Goal: Task Accomplishment & Management: Manage account settings

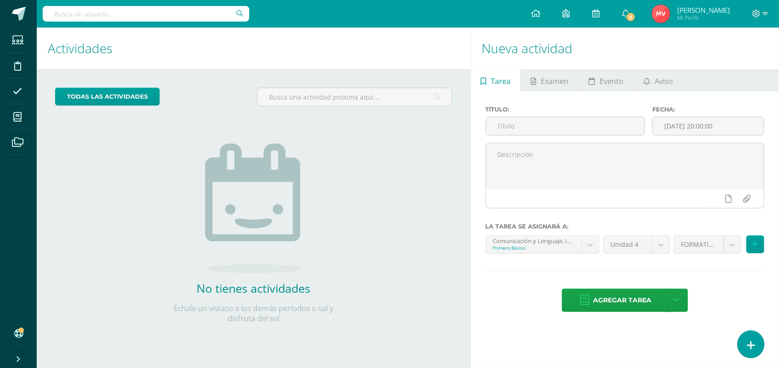
click at [752, 336] on link at bounding box center [751, 344] width 26 height 27
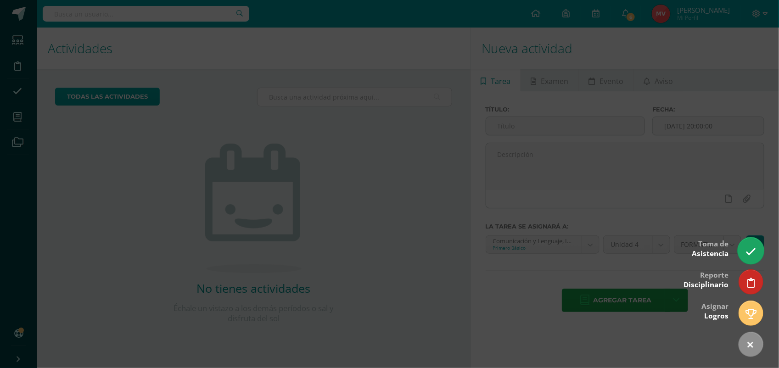
click at [753, 252] on icon at bounding box center [751, 252] width 11 height 11
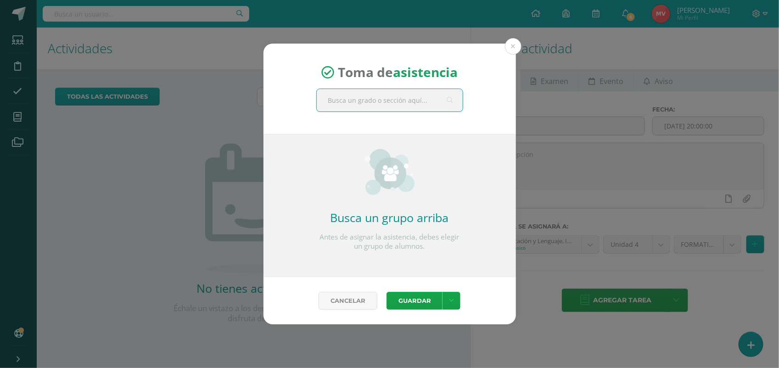
click at [342, 101] on input "text" at bounding box center [390, 100] width 146 height 23
type input "com un icación y lenguaje primero basico"
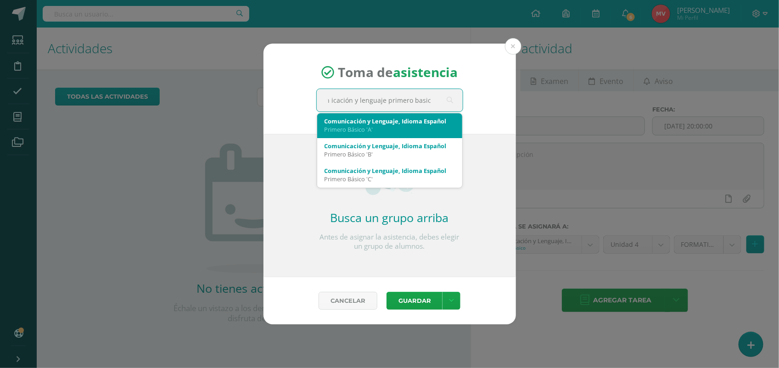
click at [357, 127] on div "Primero Básico 'A'" at bounding box center [390, 129] width 130 height 8
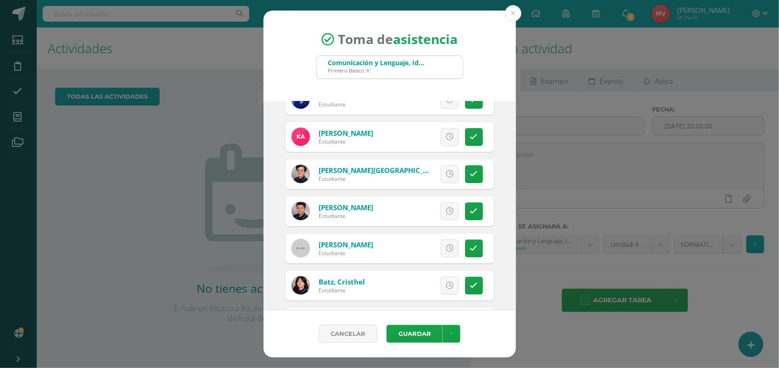
scroll to position [115, 0]
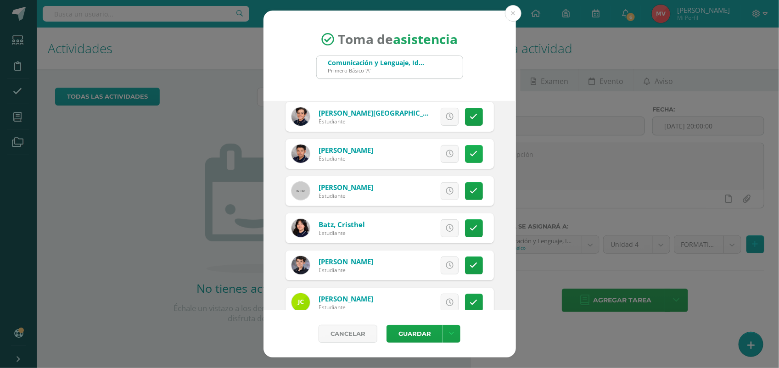
click at [470, 151] on icon at bounding box center [474, 154] width 8 height 8
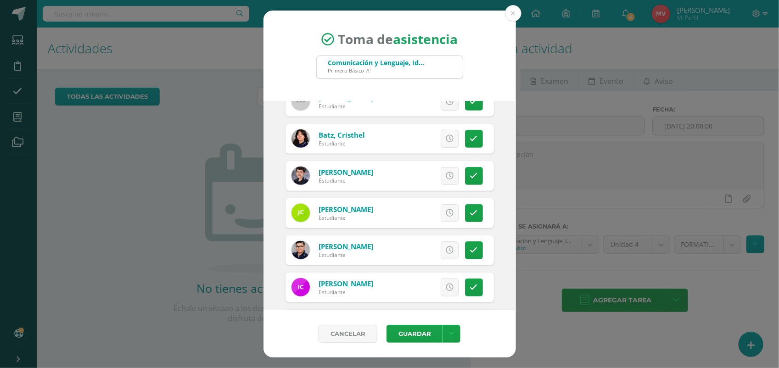
scroll to position [230, 0]
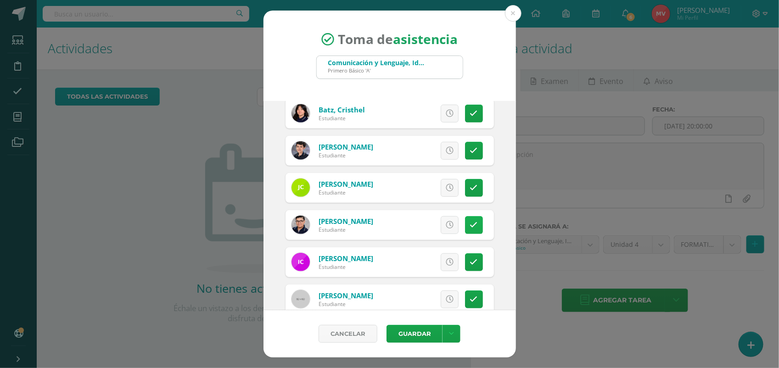
click at [465, 227] on link at bounding box center [474, 225] width 18 height 18
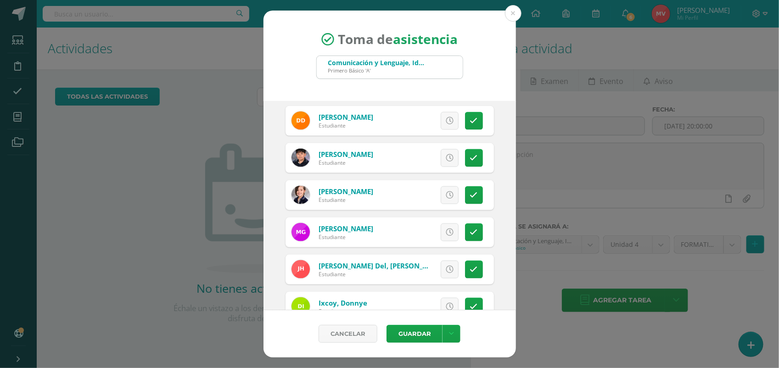
scroll to position [574, 0]
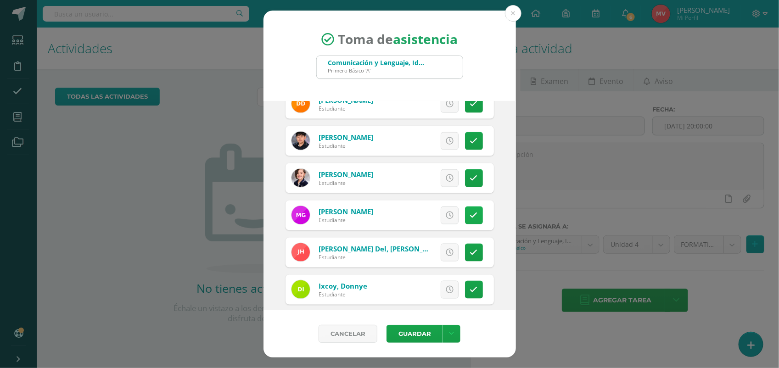
click at [470, 216] on icon at bounding box center [474, 216] width 8 height 8
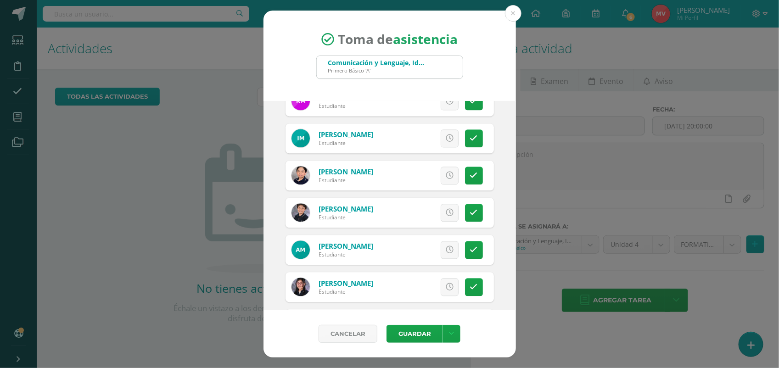
scroll to position [976, 0]
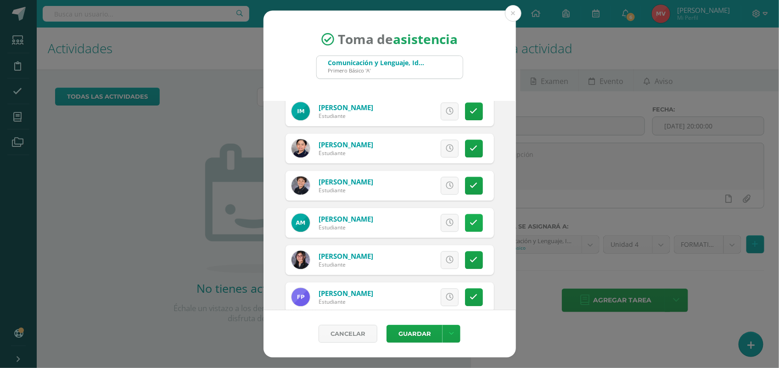
click at [470, 224] on icon at bounding box center [474, 223] width 8 height 8
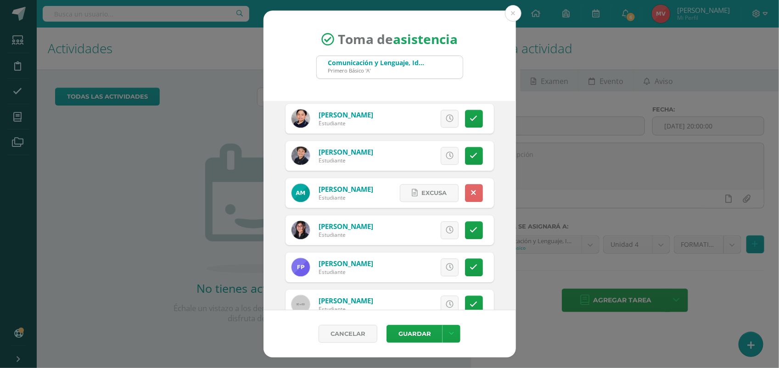
scroll to position [1033, 0]
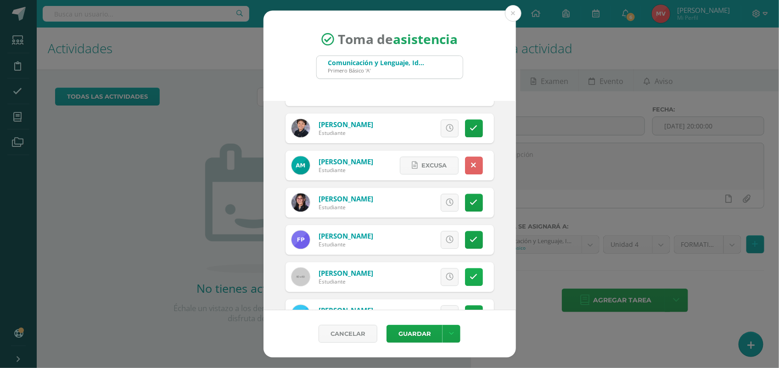
click at [470, 274] on icon at bounding box center [474, 277] width 8 height 8
click at [432, 274] on span "Excusa" at bounding box center [434, 277] width 25 height 17
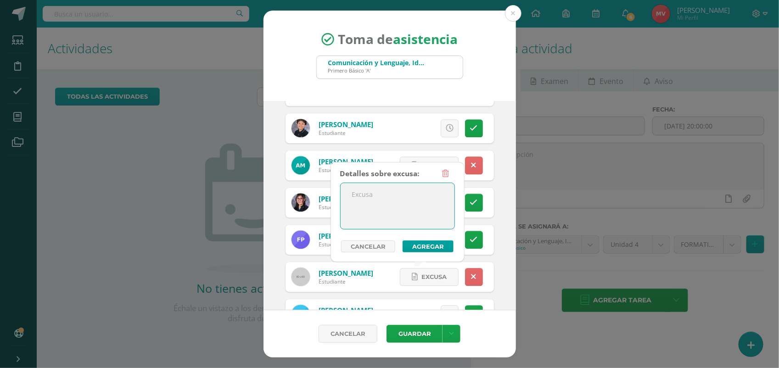
click at [372, 198] on textarea at bounding box center [398, 206] width 114 height 46
type textarea "De viaje"
click at [428, 246] on button "Agregar" at bounding box center [428, 247] width 51 height 12
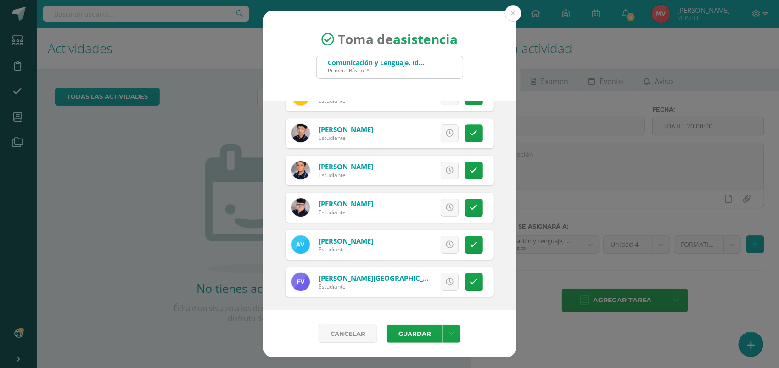
scroll to position [1328, 0]
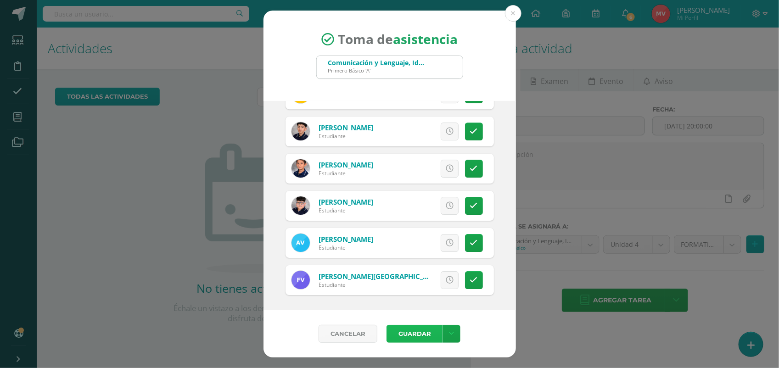
click at [402, 330] on button "Guardar" at bounding box center [415, 334] width 56 height 18
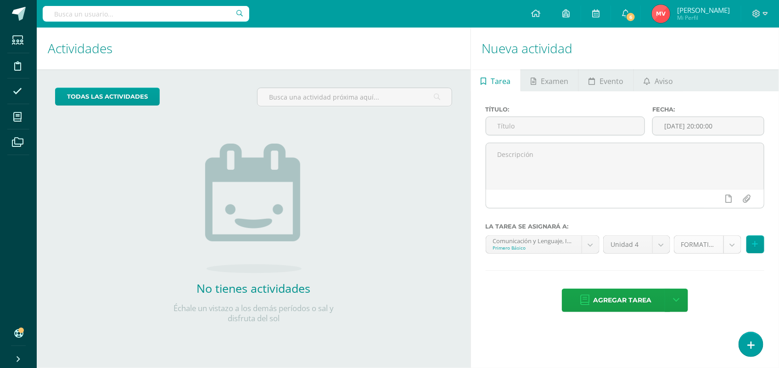
click at [733, 248] on body "Asistencia almacenada con éxito Estudiantes Disciplina Asistencia Mis cursos Ar…" at bounding box center [389, 184] width 779 height 368
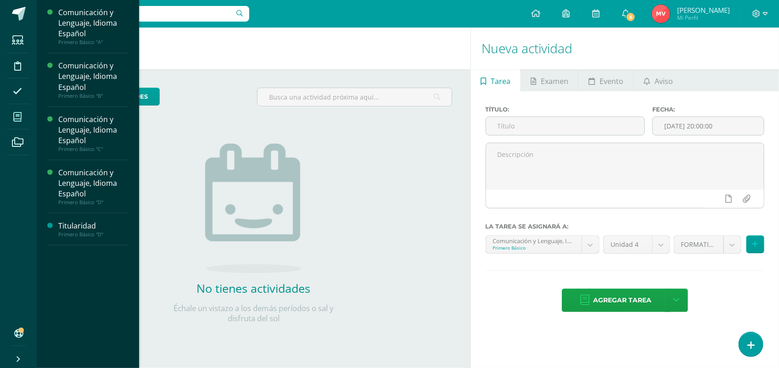
click at [18, 118] on body "Asistencia almacenada con éxito Estudiantes Disciplina Asistencia Mis cursos Ar…" at bounding box center [389, 184] width 779 height 368
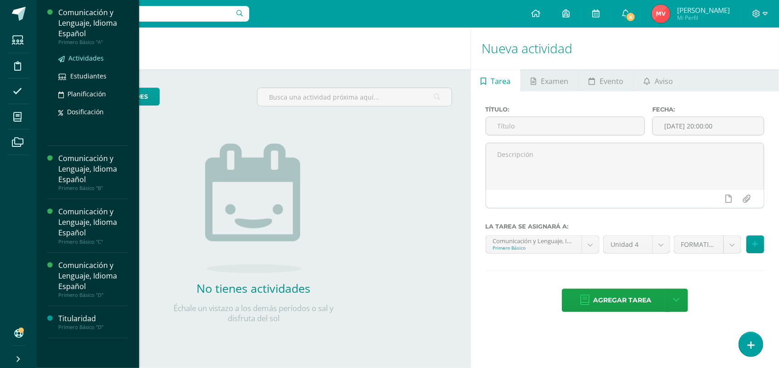
click at [76, 57] on span "Actividades" at bounding box center [85, 58] width 35 height 9
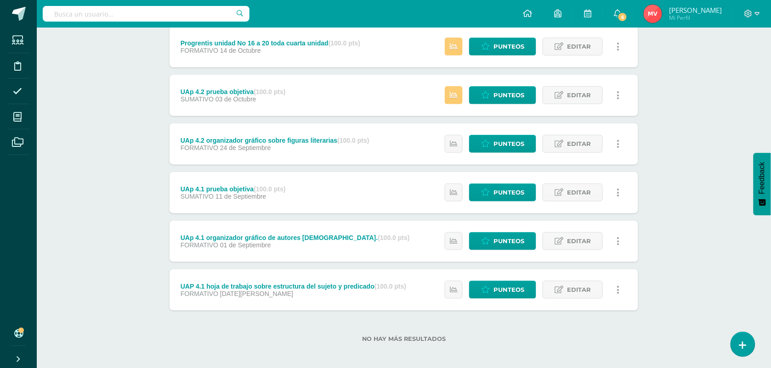
scroll to position [130, 0]
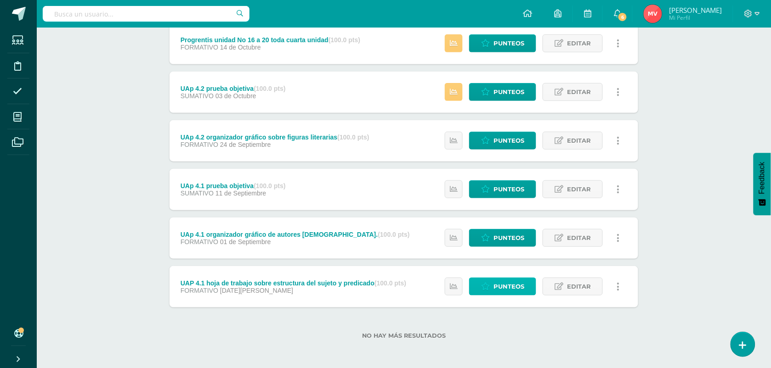
click at [512, 286] on span "Punteos" at bounding box center [508, 286] width 31 height 17
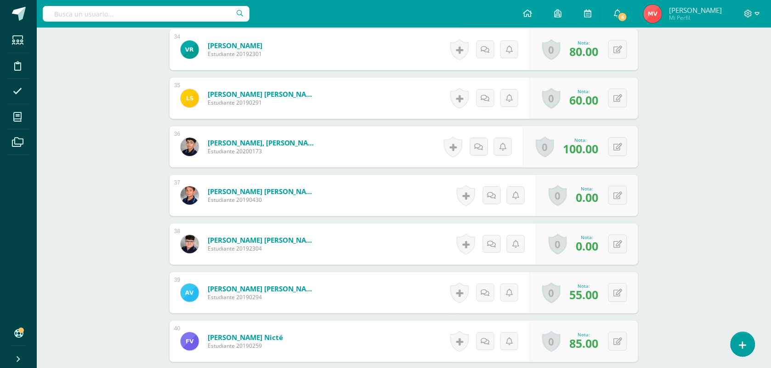
scroll to position [1954, 0]
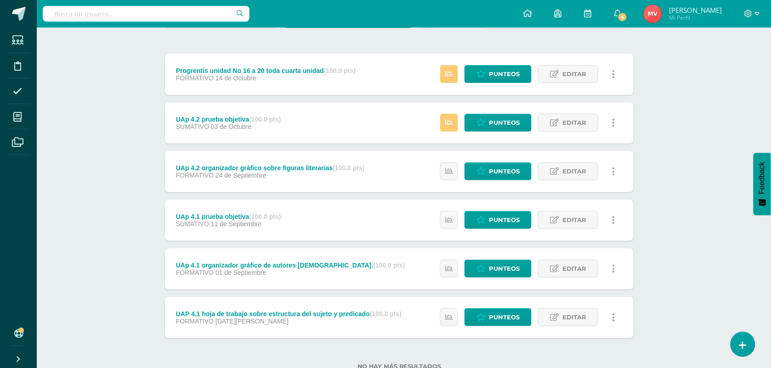
scroll to position [130, 5]
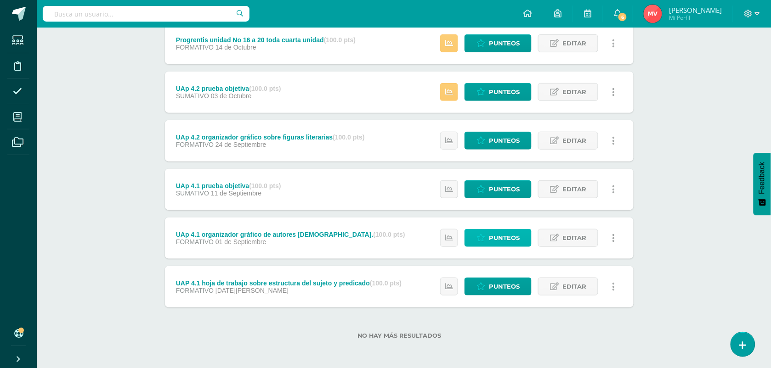
click at [489, 234] on span "Punteos" at bounding box center [504, 238] width 31 height 17
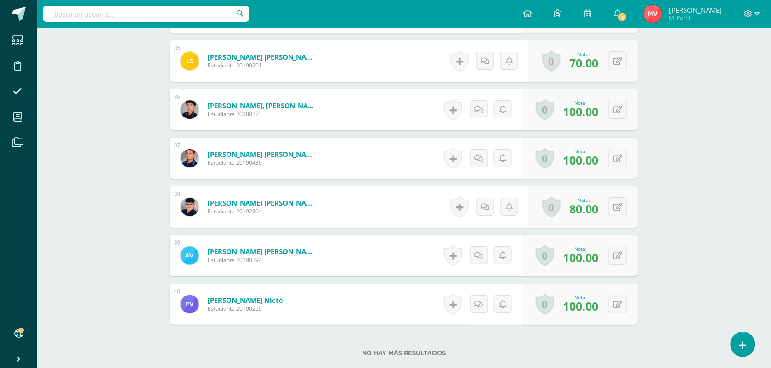
scroll to position [1954, 0]
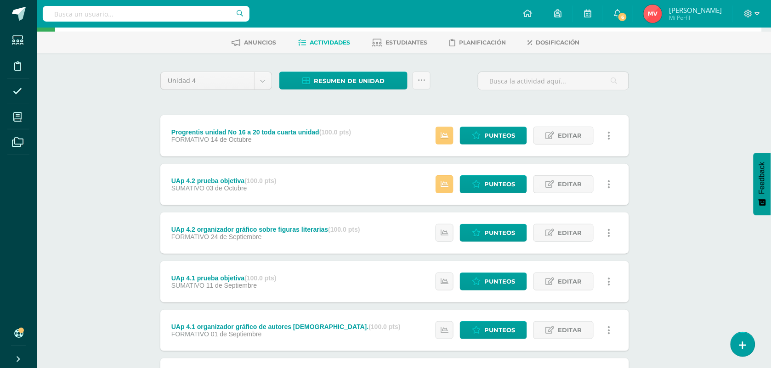
scroll to position [115, 9]
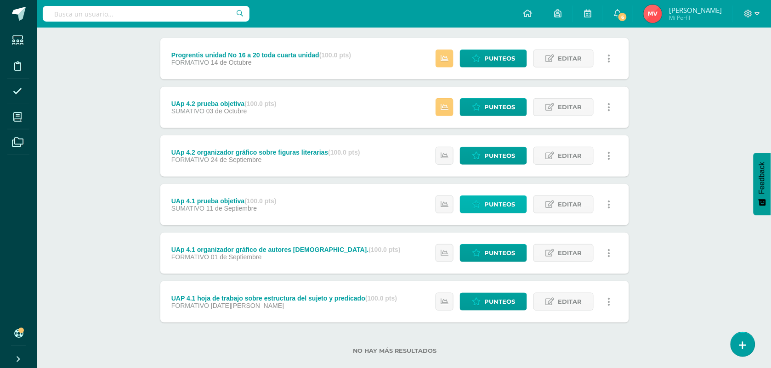
click at [488, 208] on span "Punteos" at bounding box center [499, 204] width 31 height 17
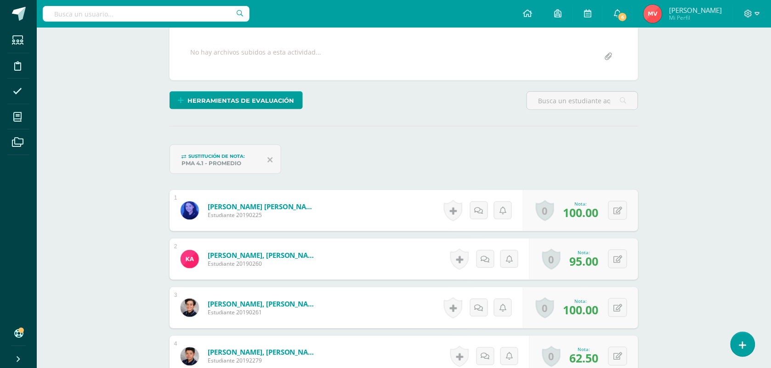
scroll to position [166, 0]
click at [619, 214] on icon at bounding box center [623, 210] width 9 height 8
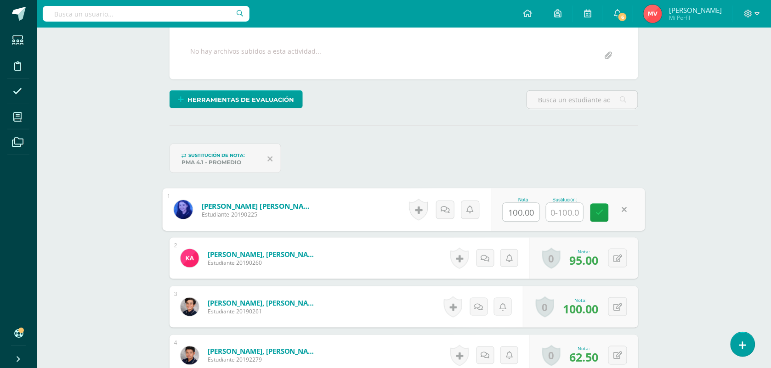
scroll to position [168, 0]
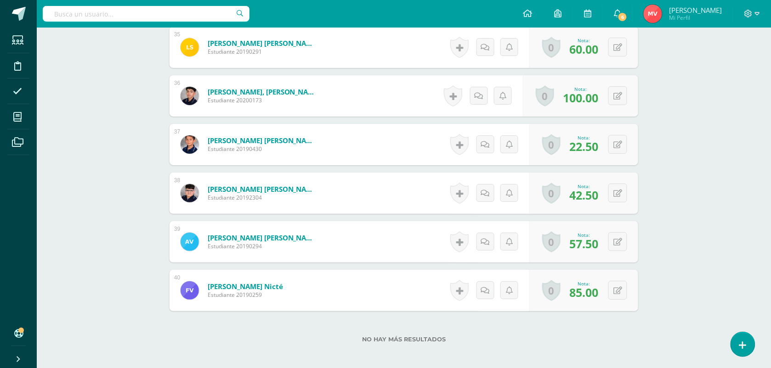
scroll to position [2004, 0]
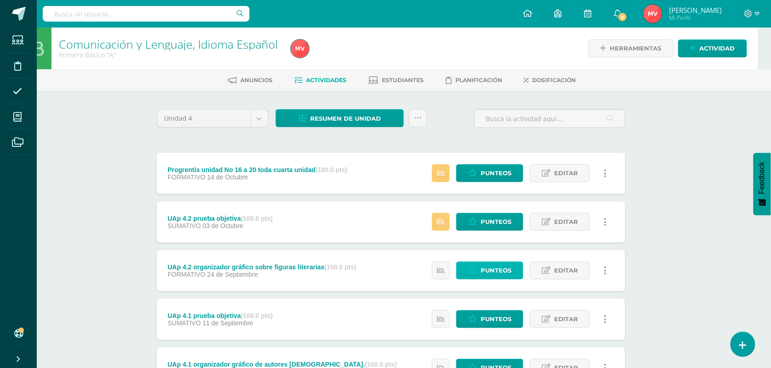
click at [494, 271] on span "Punteos" at bounding box center [495, 270] width 31 height 17
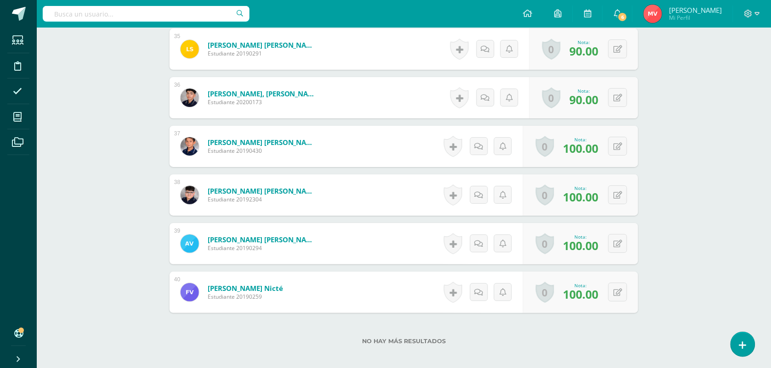
scroll to position [1954, 0]
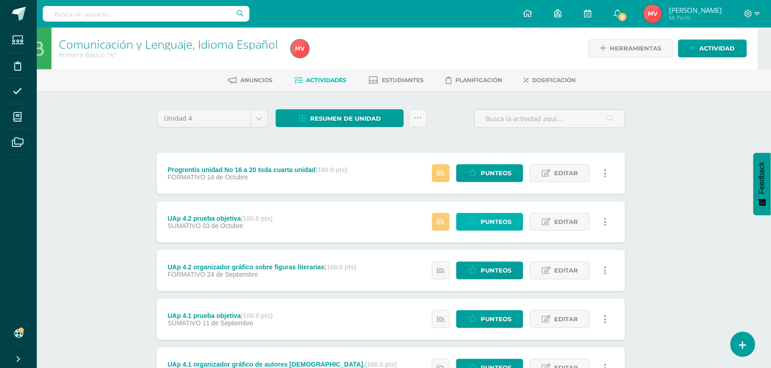
click at [474, 221] on icon at bounding box center [472, 222] width 9 height 8
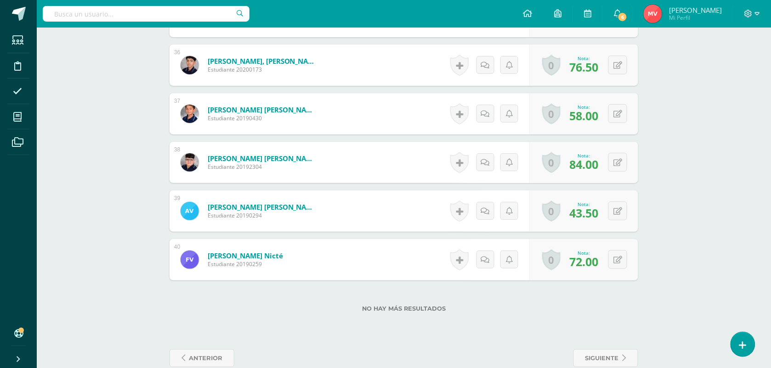
scroll to position [2032, 0]
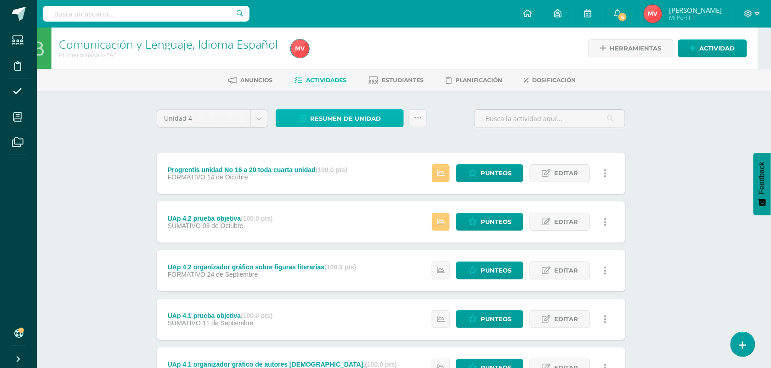
click at [336, 117] on span "Resumen de unidad" at bounding box center [345, 118] width 71 height 17
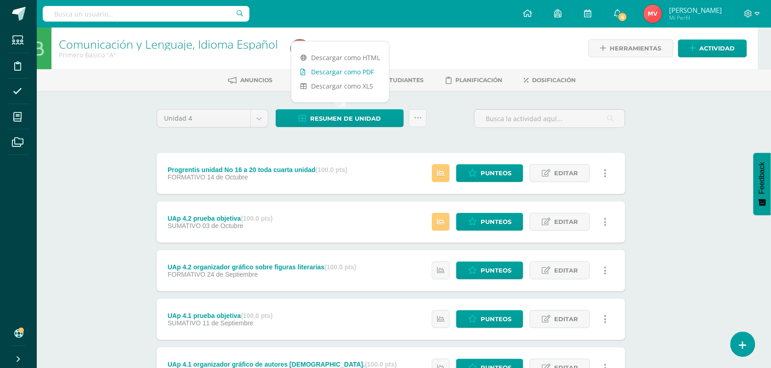
click at [322, 71] on link "Descargar como PDF" at bounding box center [340, 72] width 98 height 14
